Goal: Find specific page/section: Find specific page/section

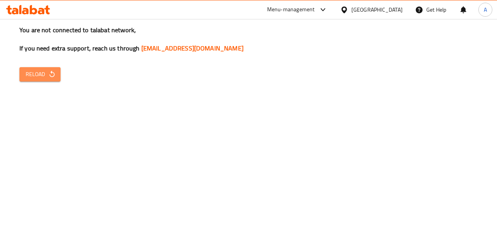
click at [37, 71] on span "Reload" at bounding box center [40, 75] width 29 height 10
click at [38, 70] on span "Reload" at bounding box center [40, 75] width 29 height 10
click at [27, 78] on span "Reload" at bounding box center [40, 75] width 29 height 10
click at [32, 65] on div "You are not connected to talabat network, If you need extra support, reach us t…" at bounding box center [248, 122] width 497 height 245
click at [33, 74] on span "Reload" at bounding box center [40, 75] width 29 height 10
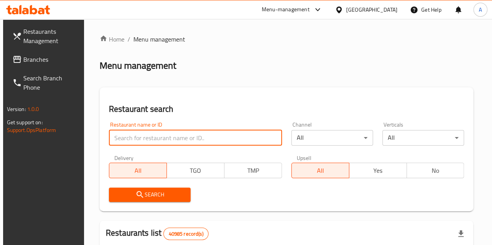
click at [162, 132] on input "search" at bounding box center [195, 138] width 173 height 16
paste input "772973"
type input "772973"
click button "Search" at bounding box center [150, 195] width 82 height 14
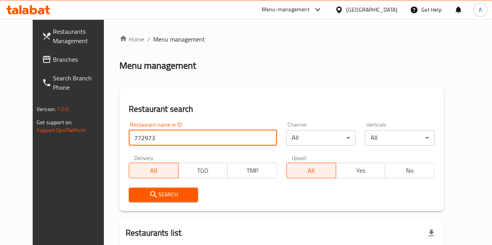
scroll to position [81, 0]
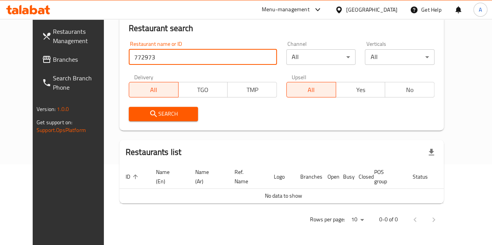
click at [188, 57] on input "772973" at bounding box center [203, 57] width 148 height 16
click at [183, 57] on input "772973" at bounding box center [203, 57] width 148 height 16
click at [182, 59] on input "772973" at bounding box center [203, 57] width 148 height 16
click at [157, 53] on input "search" at bounding box center [203, 57] width 148 height 16
paste input "772973"
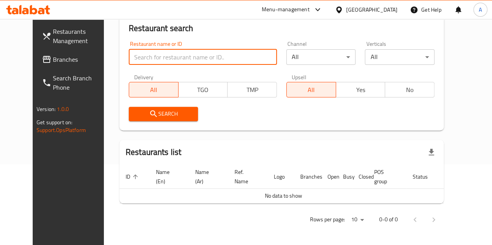
type input "772973"
click button "Search" at bounding box center [164, 114] width 70 height 14
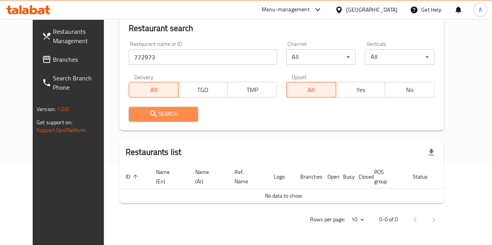
click at [174, 118] on span "Search" at bounding box center [163, 114] width 57 height 10
click at [178, 113] on span "Search" at bounding box center [163, 114] width 57 height 10
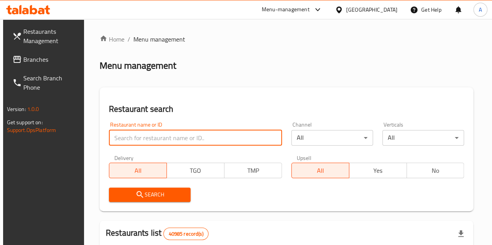
click at [131, 142] on input "search" at bounding box center [195, 138] width 173 height 16
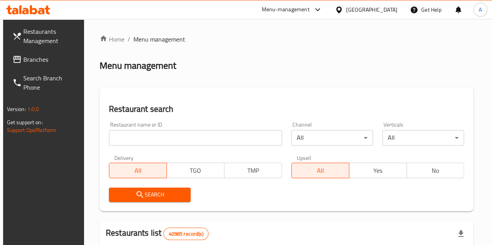
click at [119, 92] on div "Restaurant search Restaurant name or ID Restaurant name or ID Channel All ​ Ver…" at bounding box center [286, 149] width 374 height 124
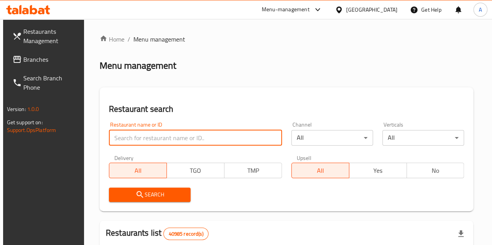
click at [141, 145] on input "search" at bounding box center [195, 138] width 173 height 16
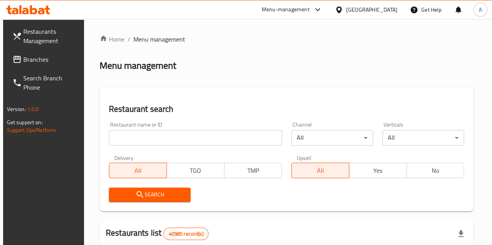
click at [343, 96] on div "Restaurant search Restaurant name or ID Restaurant name or ID Channel All ​ Ver…" at bounding box center [286, 149] width 374 height 124
click at [342, 202] on div "Search" at bounding box center [286, 195] width 364 height 24
